Goal: Task Accomplishment & Management: Complete application form

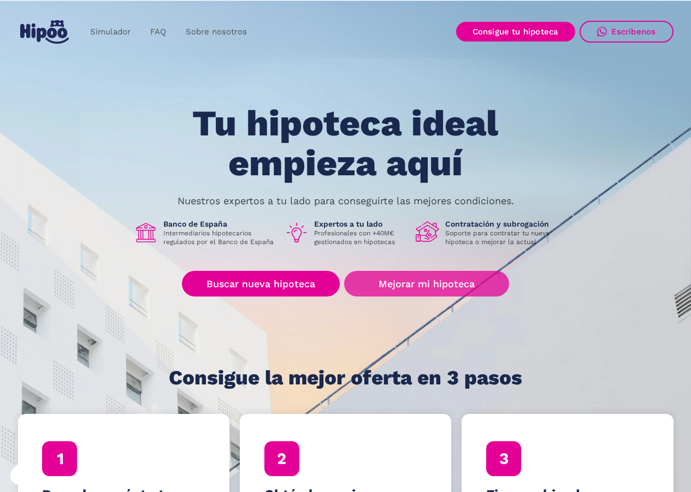
click at [402, 286] on link "Mejorar mi hipoteca" at bounding box center [426, 284] width 164 height 26
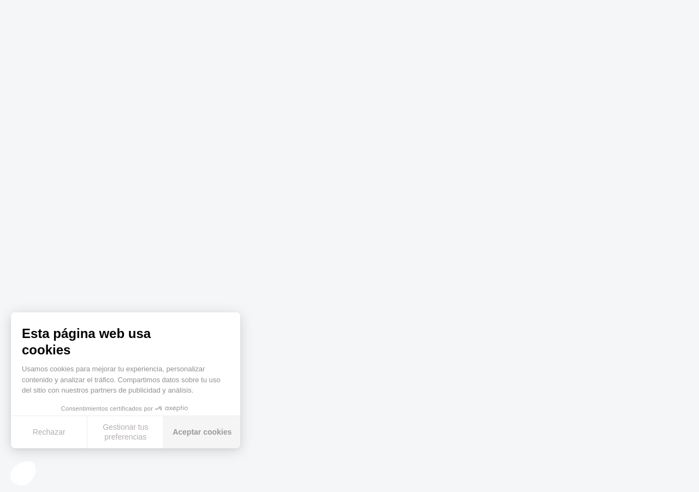
click at [186, 430] on button "Aceptar cookies" at bounding box center [202, 432] width 76 height 32
